Goal: Complete Application Form: Complete application form

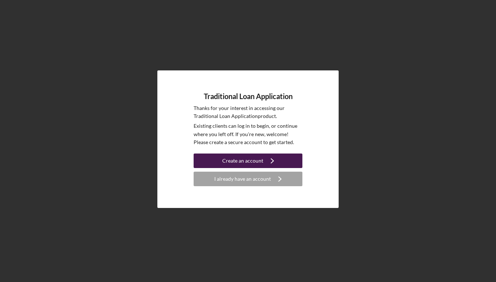
click at [244, 159] on div "Create an account" at bounding box center [242, 161] width 41 height 15
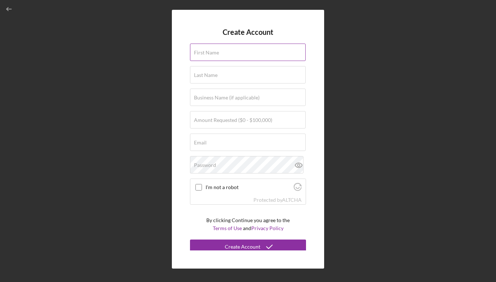
click at [201, 52] on label "First Name" at bounding box center [206, 53] width 25 height 6
click at [201, 52] on input "First Name" at bounding box center [248, 52] width 116 height 17
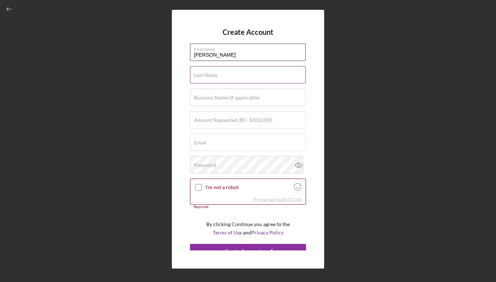
type input "[PERSON_NAME]"
click at [203, 79] on input "Last Name" at bounding box center [248, 74] width 116 height 17
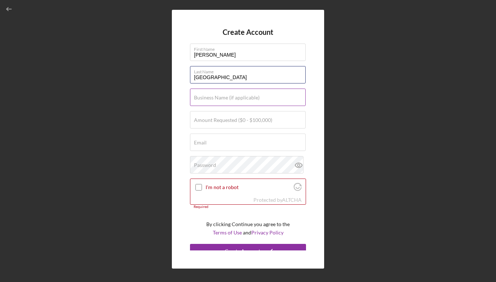
type input "[GEOGRAPHIC_DATA]"
click at [201, 97] on label "Business Name (if applicable)" at bounding box center [227, 98] width 66 height 6
click at [201, 97] on input "Business Name (if applicable)" at bounding box center [248, 97] width 116 height 17
type input "[PERSON_NAME]'s Beauty Saloon"
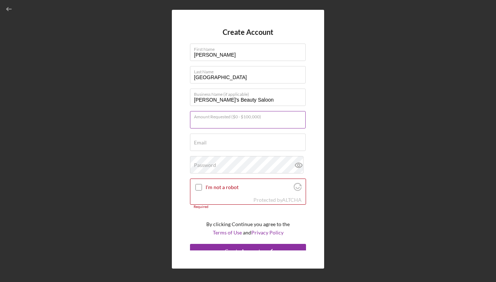
click at [218, 116] on div "Amount Requested ($0 - $100,000)" at bounding box center [248, 120] width 116 height 18
type input "$20,000"
click at [214, 141] on div "Email Required" at bounding box center [248, 143] width 116 height 18
type input "[EMAIL_ADDRESS][DOMAIN_NAME]"
click at [200, 185] on input "I'm not a robot" at bounding box center [199, 187] width 7 height 7
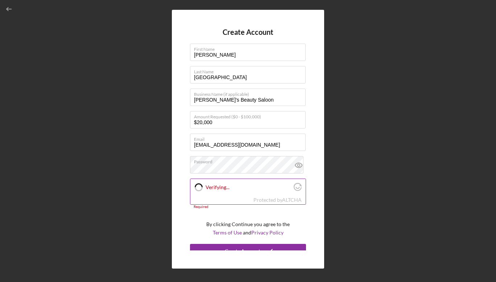
checkbox input "true"
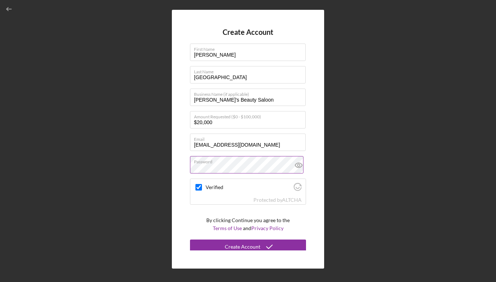
click at [298, 163] on icon at bounding box center [298, 165] width 7 height 5
click at [236, 246] on div "Create Account" at bounding box center [243, 247] width 36 height 15
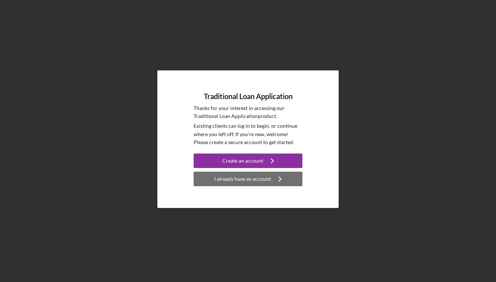
click at [281, 176] on icon "Icon/Navigate" at bounding box center [280, 179] width 18 height 18
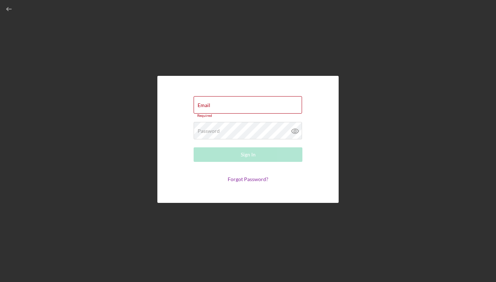
type input "[EMAIL_ADDRESS][DOMAIN_NAME]"
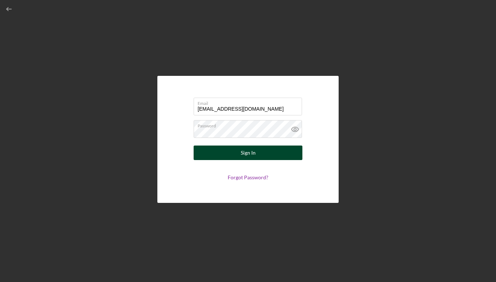
click at [264, 154] on button "Sign In" at bounding box center [248, 153] width 109 height 15
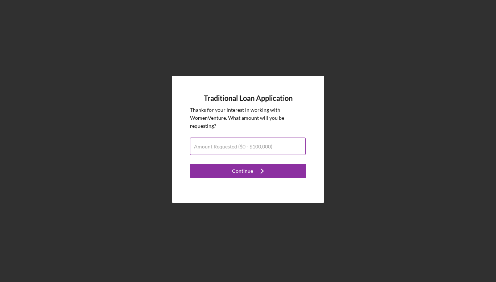
click at [202, 144] on label "Amount Requested ($0 - $100,000)" at bounding box center [233, 147] width 78 height 6
click at [202, 144] on input "Amount Requested ($0 - $100,000)" at bounding box center [248, 146] width 116 height 17
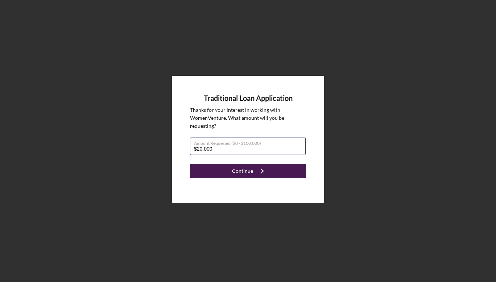
type input "$20,000"
click at [208, 172] on button "Continue Icon/Navigate" at bounding box center [248, 171] width 116 height 15
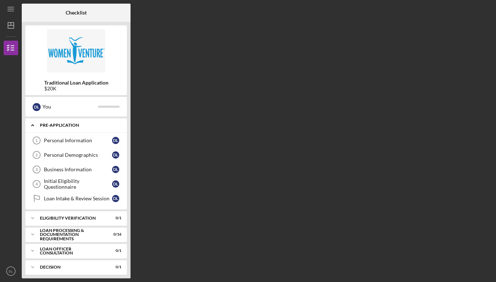
click at [31, 123] on icon "Icon/Expander" at bounding box center [32, 125] width 15 height 15
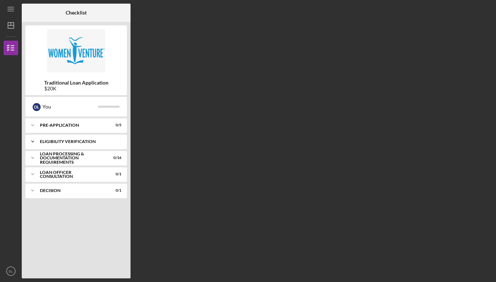
click at [34, 140] on icon "Icon/Expander" at bounding box center [32, 141] width 15 height 15
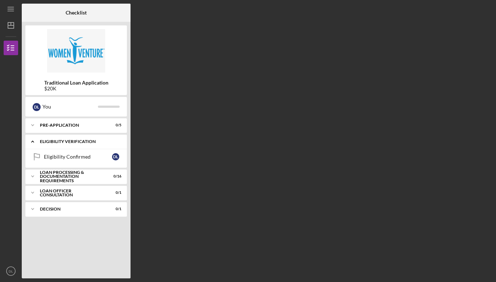
click at [31, 140] on icon "Icon/Expander" at bounding box center [32, 141] width 15 height 15
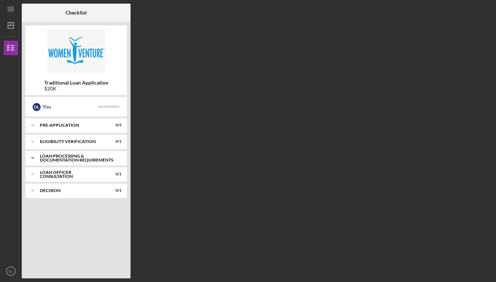
click at [34, 126] on polyline at bounding box center [33, 124] width 2 height 1
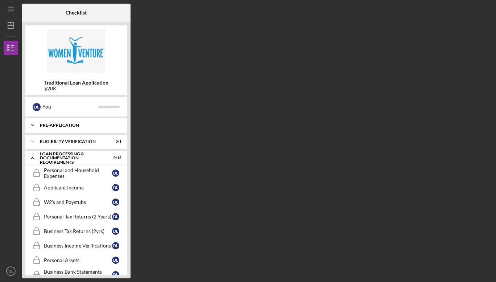
click at [32, 126] on polyline at bounding box center [33, 124] width 2 height 1
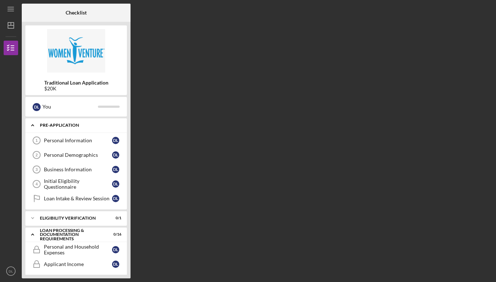
click at [32, 126] on icon "Icon/Expander" at bounding box center [32, 125] width 15 height 15
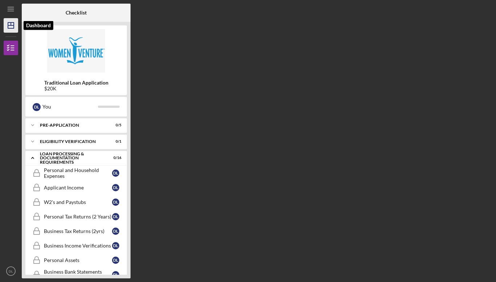
click at [12, 26] on icon "Icon/Dashboard" at bounding box center [11, 25] width 18 height 18
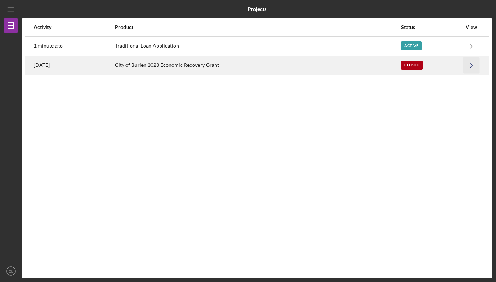
click at [471, 64] on polyline "button" at bounding box center [472, 65] width 2 height 4
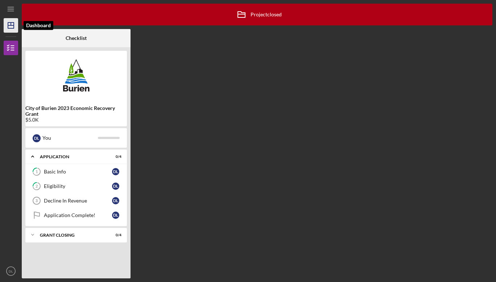
click at [11, 27] on icon "Icon/Dashboard" at bounding box center [11, 25] width 18 height 18
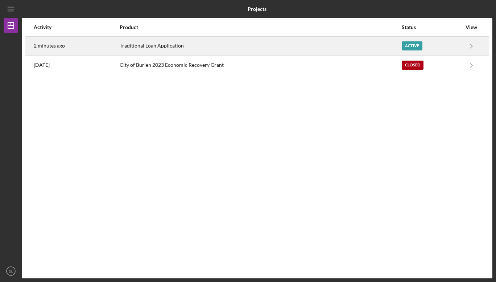
click at [413, 42] on div "Active" at bounding box center [412, 45] width 21 height 9
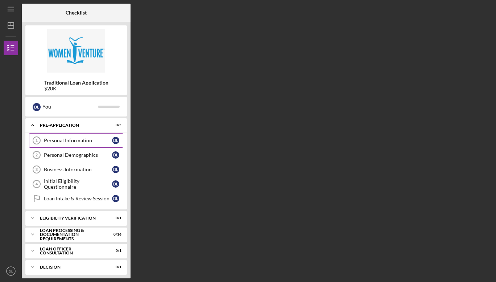
click at [60, 140] on div "Personal Information" at bounding box center [78, 141] width 68 height 6
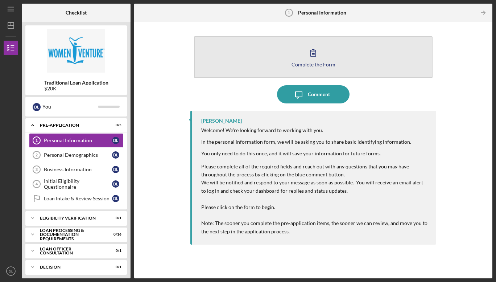
click at [313, 63] on div "Complete the Form" at bounding box center [314, 64] width 44 height 5
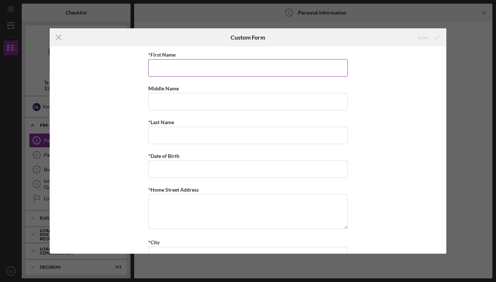
click at [160, 74] on input "*First Name" at bounding box center [248, 67] width 200 height 17
type input "[PERSON_NAME]"
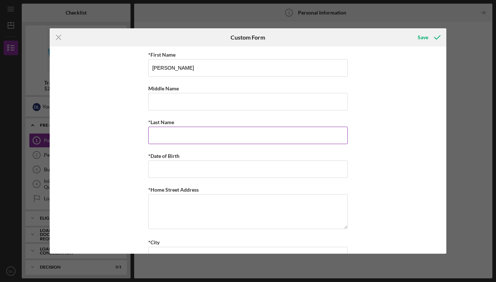
click at [161, 131] on input "*Last Name" at bounding box center [248, 135] width 200 height 17
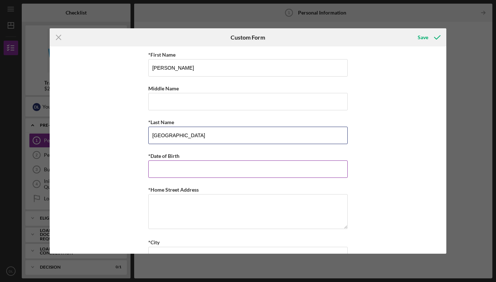
type input "[GEOGRAPHIC_DATA]"
click at [161, 172] on input "*Date of Birth" at bounding box center [248, 168] width 200 height 17
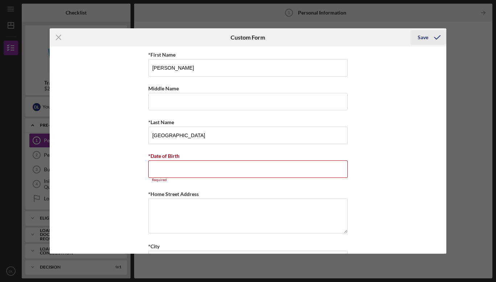
click at [428, 34] on div "Save" at bounding box center [423, 37] width 11 height 15
